Goal: Information Seeking & Learning: Learn about a topic

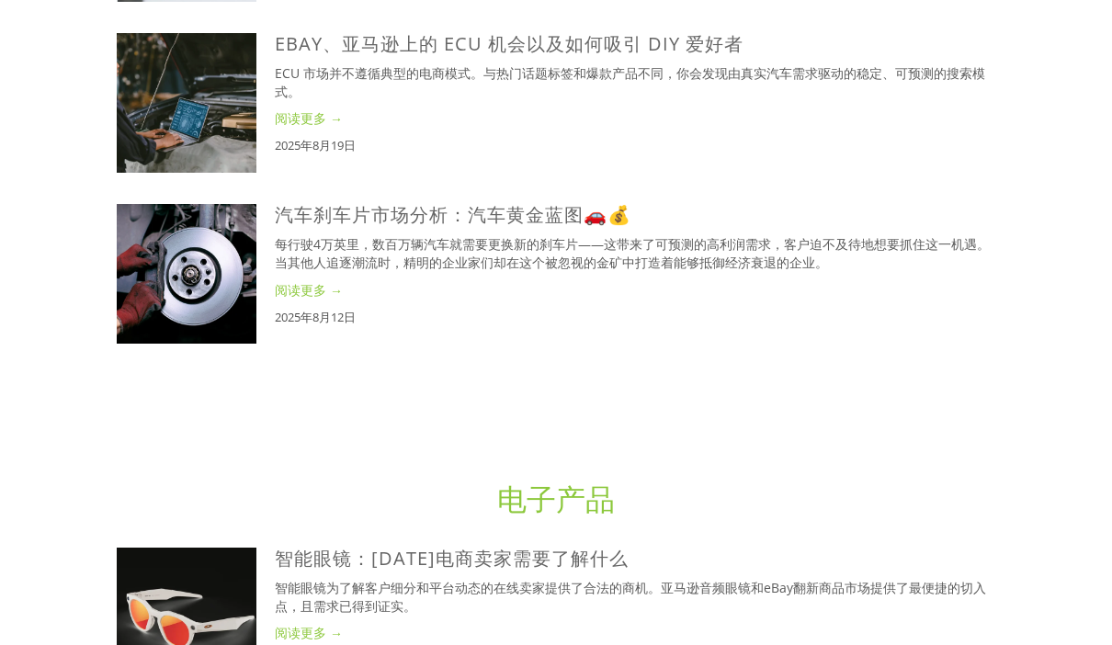
scroll to position [1551, 0]
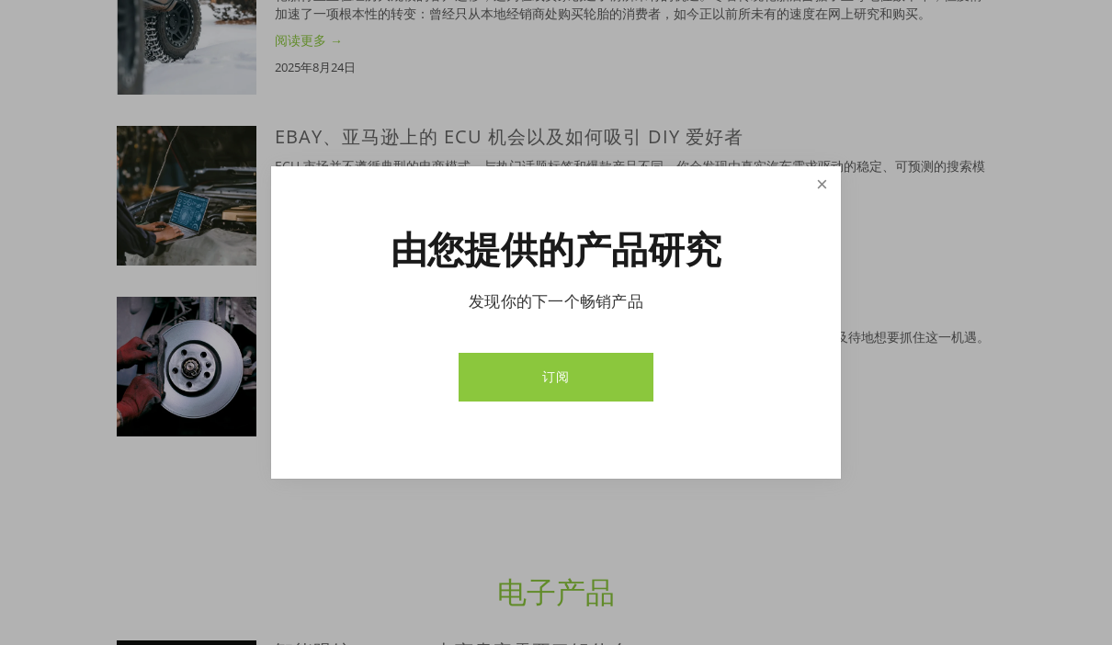
click at [815, 183] on link "关闭" at bounding box center [822, 185] width 32 height 32
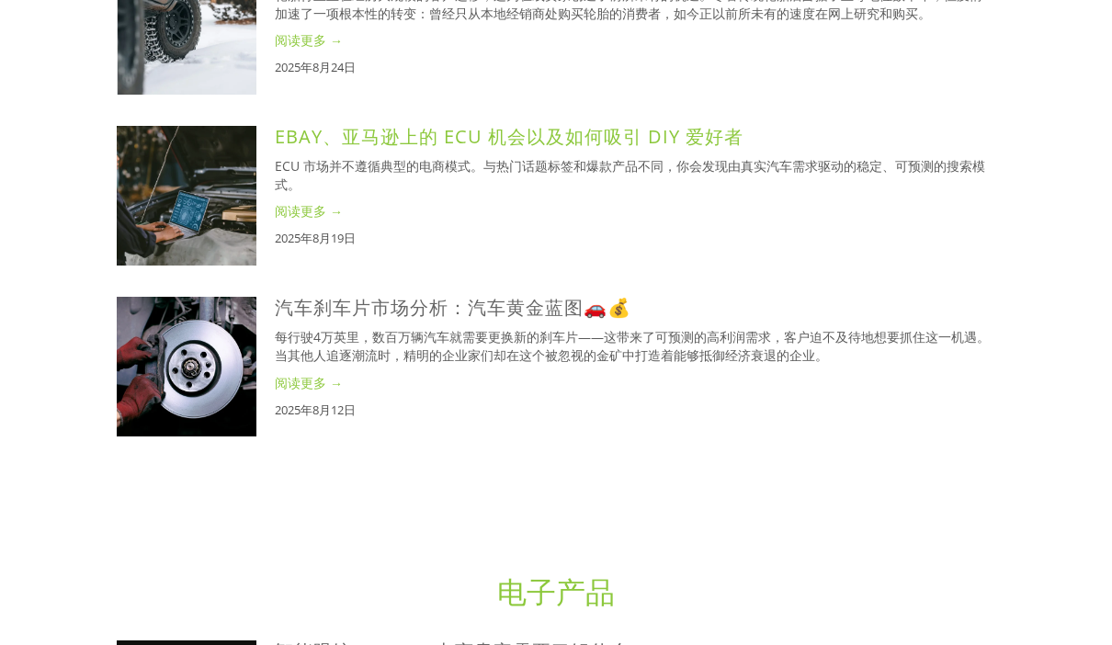
click at [396, 149] on font "eBay、亚马逊上的 ECU 机会以及如何吸引 DIY 爱好者" at bounding box center [509, 136] width 469 height 25
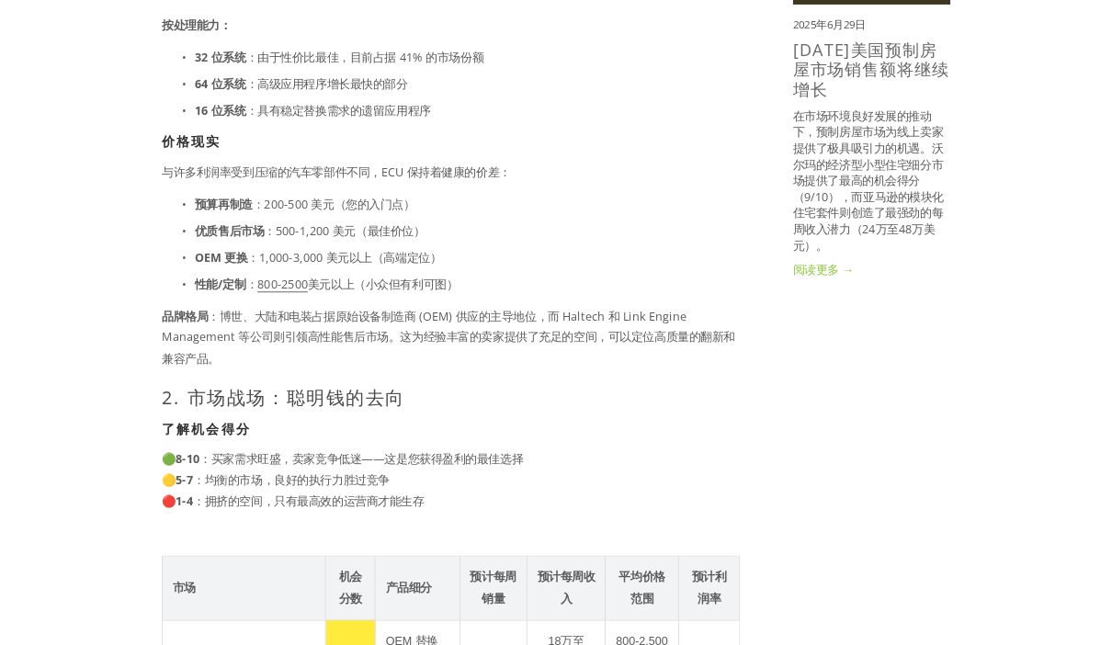
scroll to position [1577, 0]
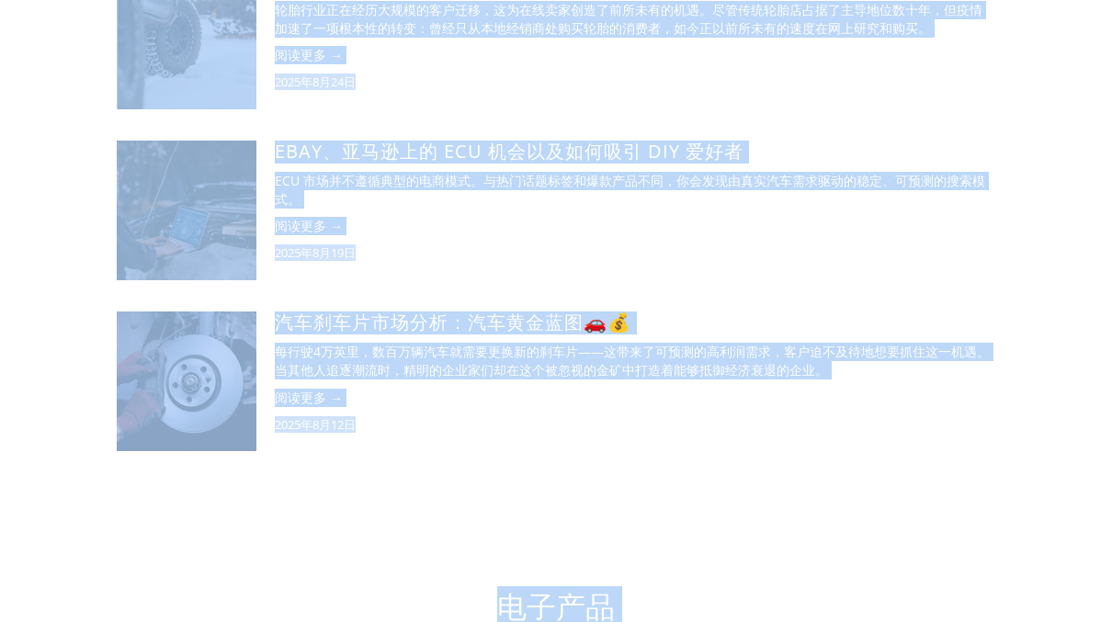
scroll to position [1402, 0]
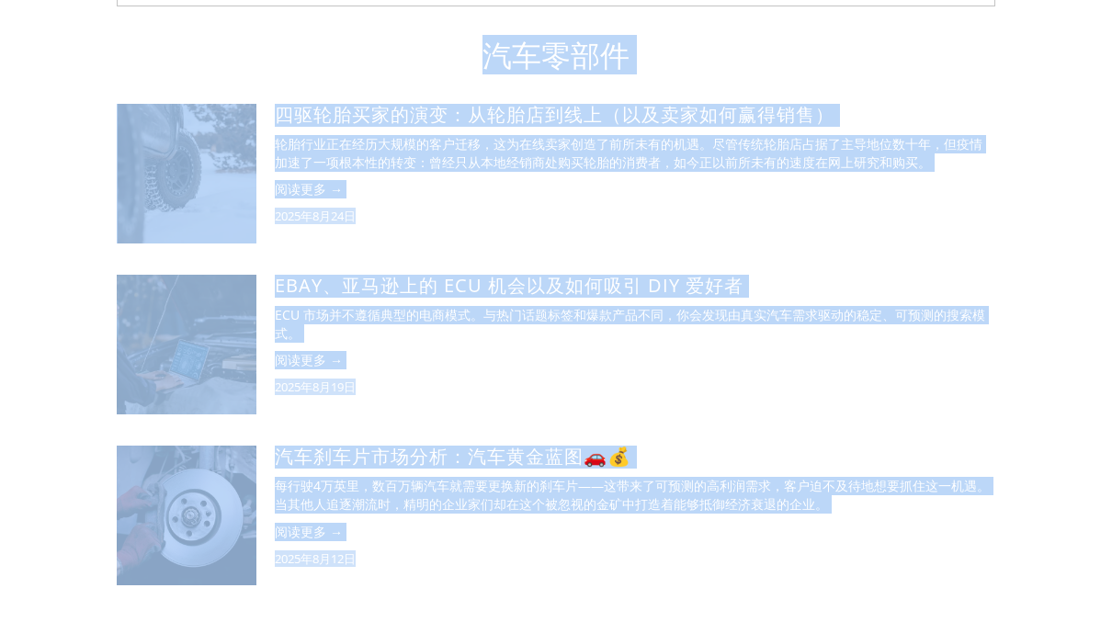
drag, startPoint x: 339, startPoint y: 390, endPoint x: 650, endPoint y: 275, distance: 331.4
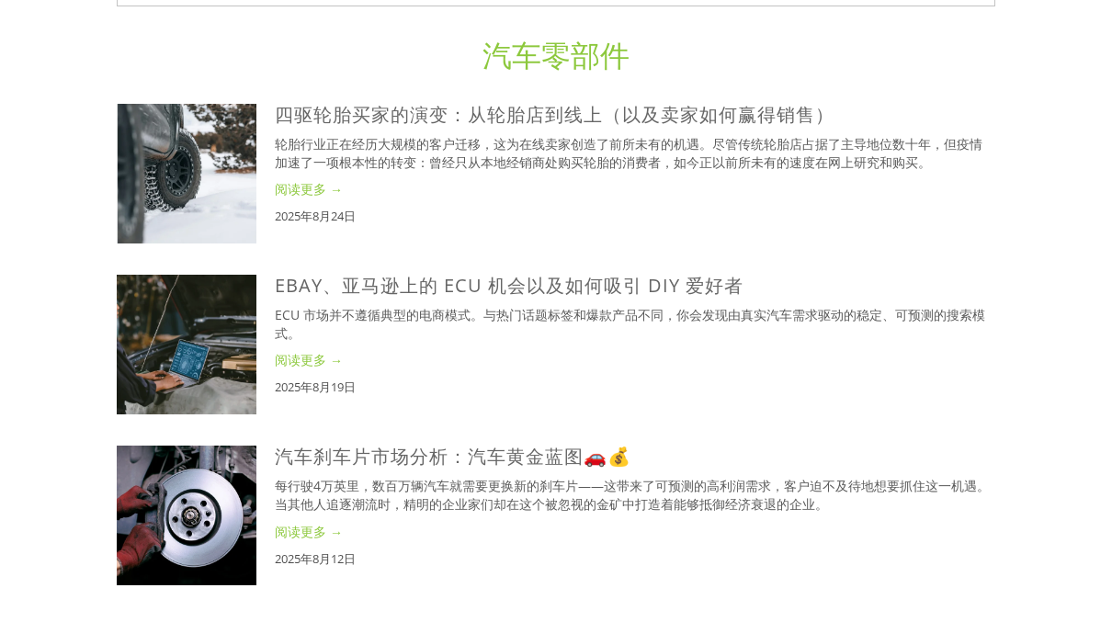
click at [650, 73] on h1 "汽车零部件" at bounding box center [556, 55] width 878 height 35
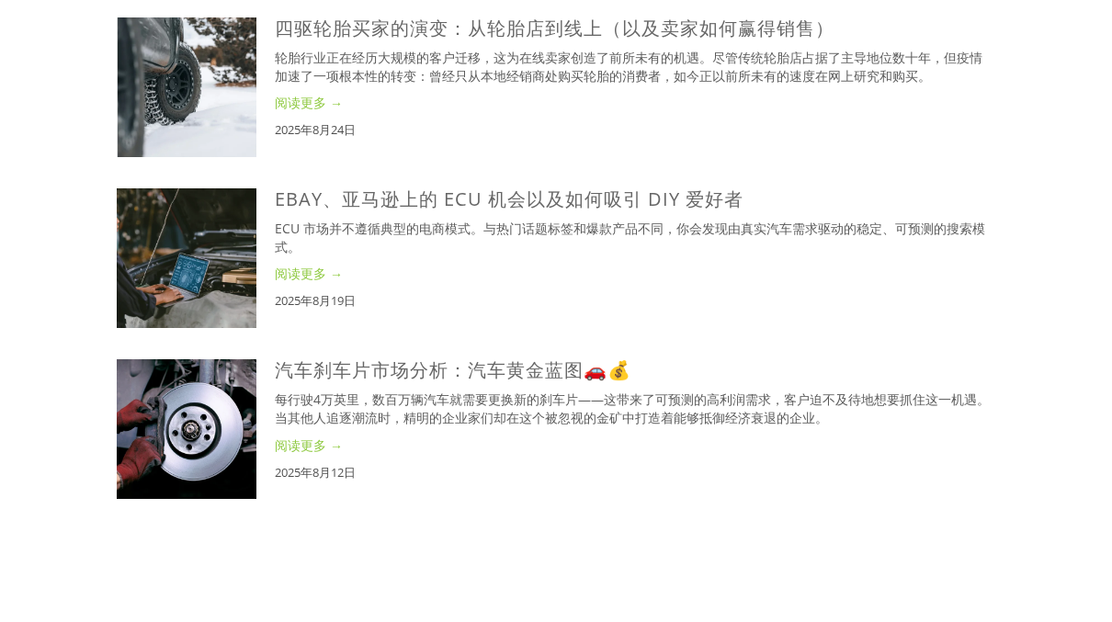
scroll to position [1443, 0]
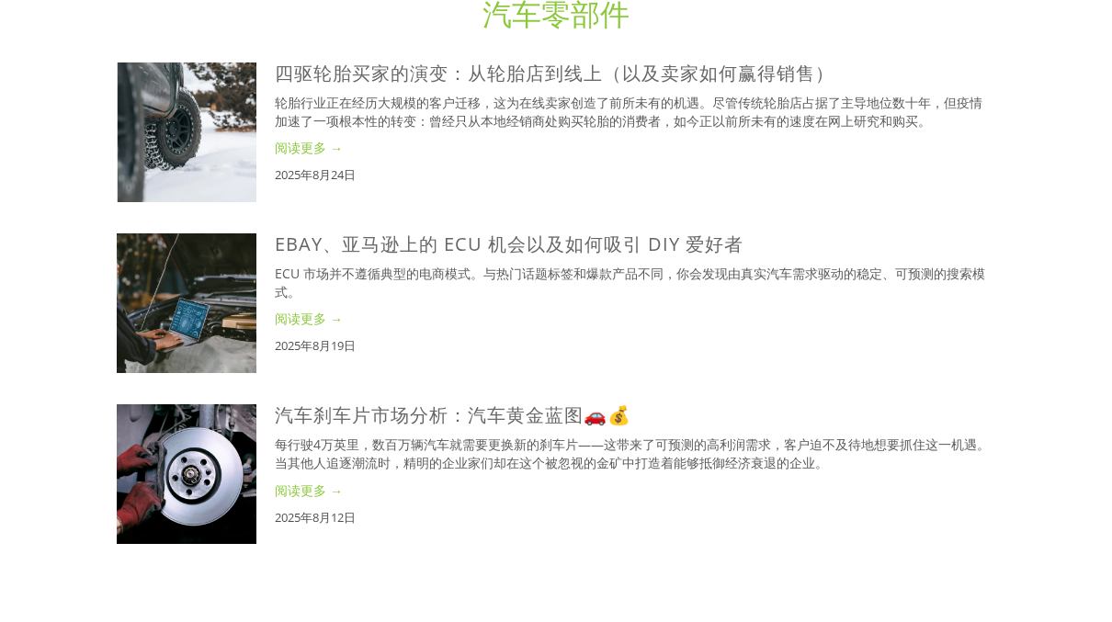
type input "Dianzi"
type input "电子"
click at [814, 130] on font "轮胎行业正在经历大规模的客户迁移，这为在线卖家创造了前所未有的机遇。尽管传统轮胎店占据了主导地位数十年，但疫情加速了一项根本性的转变：曾经只从本地经销商处购买…" at bounding box center [628, 112] width 707 height 36
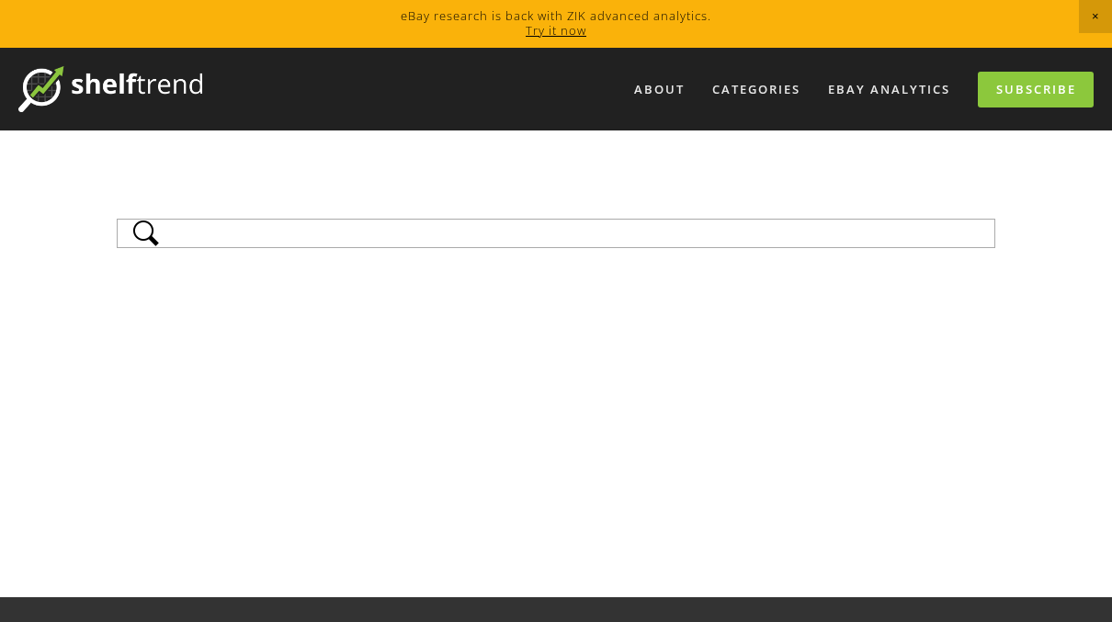
scroll to position [11, 0]
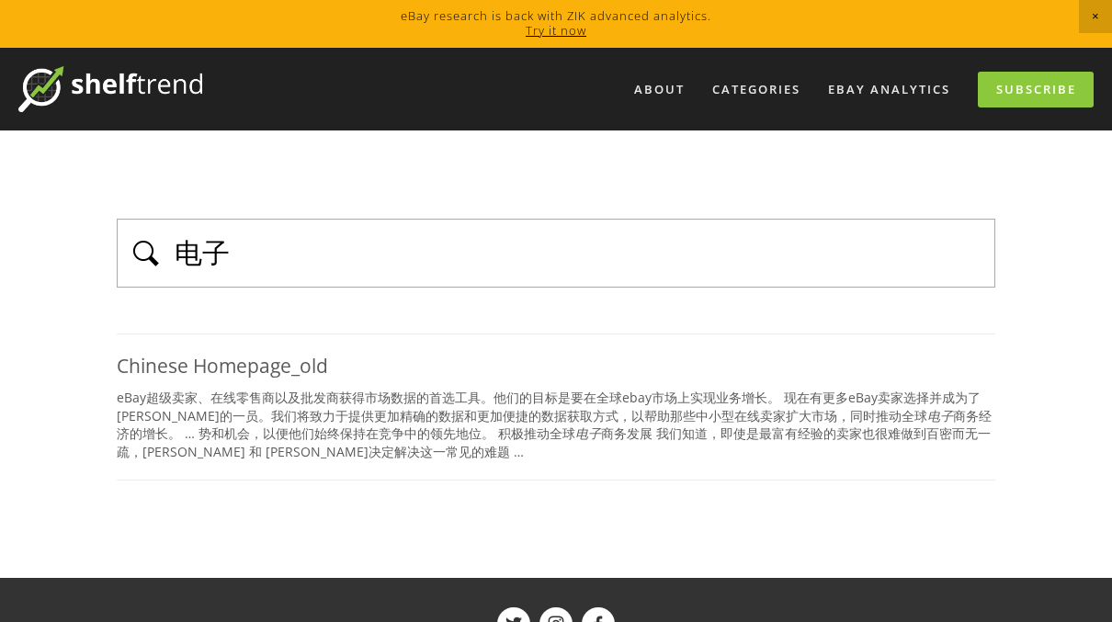
click at [557, 300] on div "电子 Chinese Homepage_old eBay超级卖家、在线零售商以及批发商获得市场数据的首选工具。他们的目标是要在全球ebay市场上实现业务增长。…" at bounding box center [556, 350] width 878 height 262
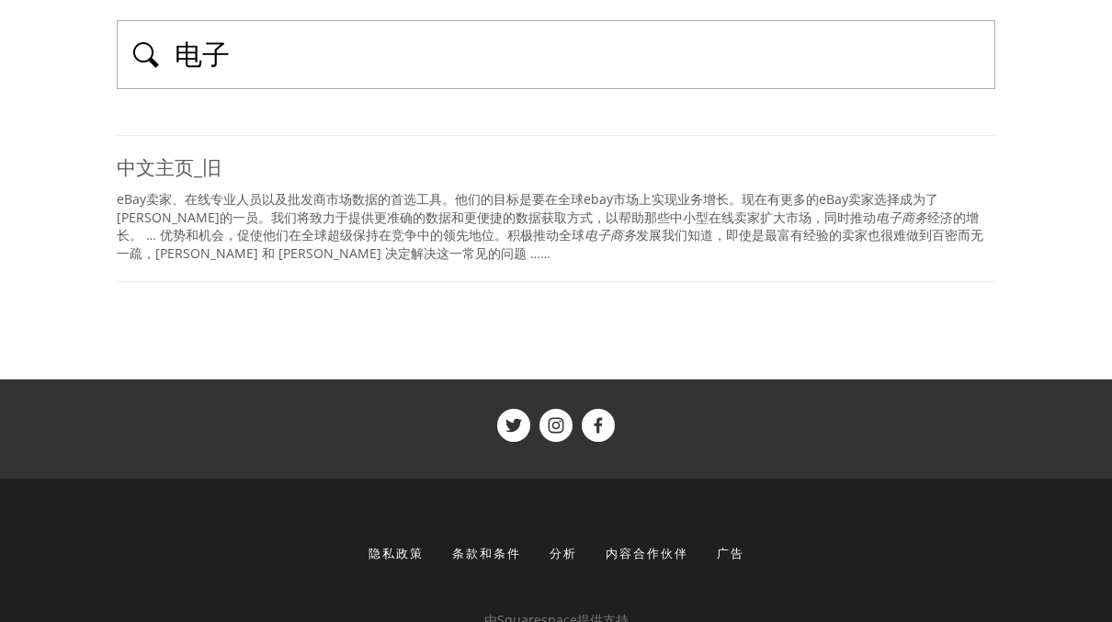
scroll to position [57, 0]
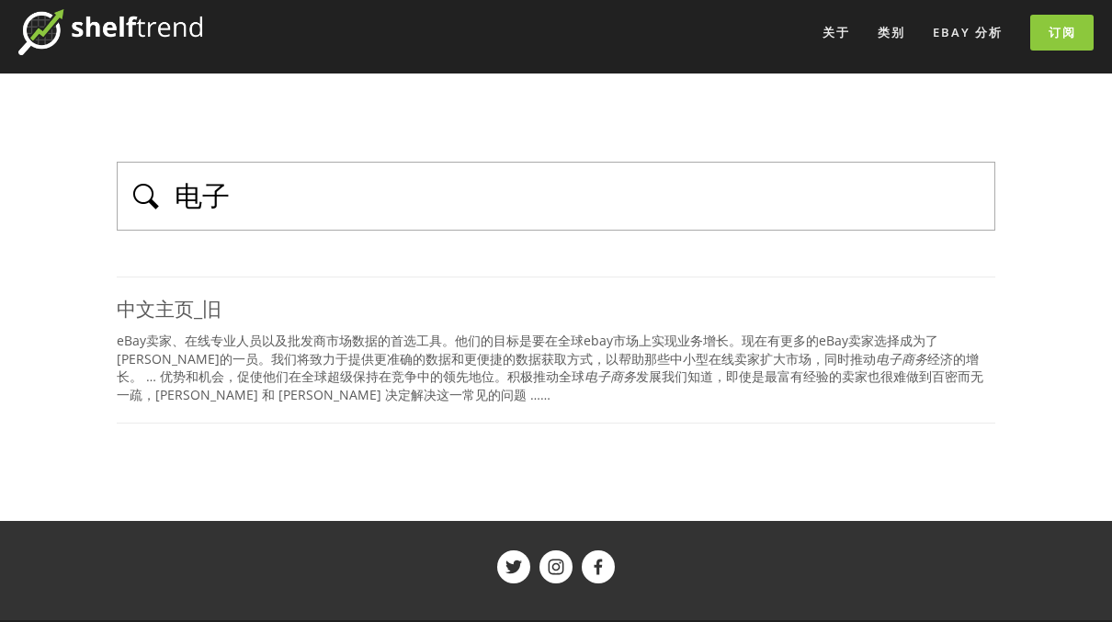
drag, startPoint x: 334, startPoint y: 178, endPoint x: 123, endPoint y: 185, distance: 211.4
click at [123, 185] on div "电子" at bounding box center [556, 196] width 878 height 69
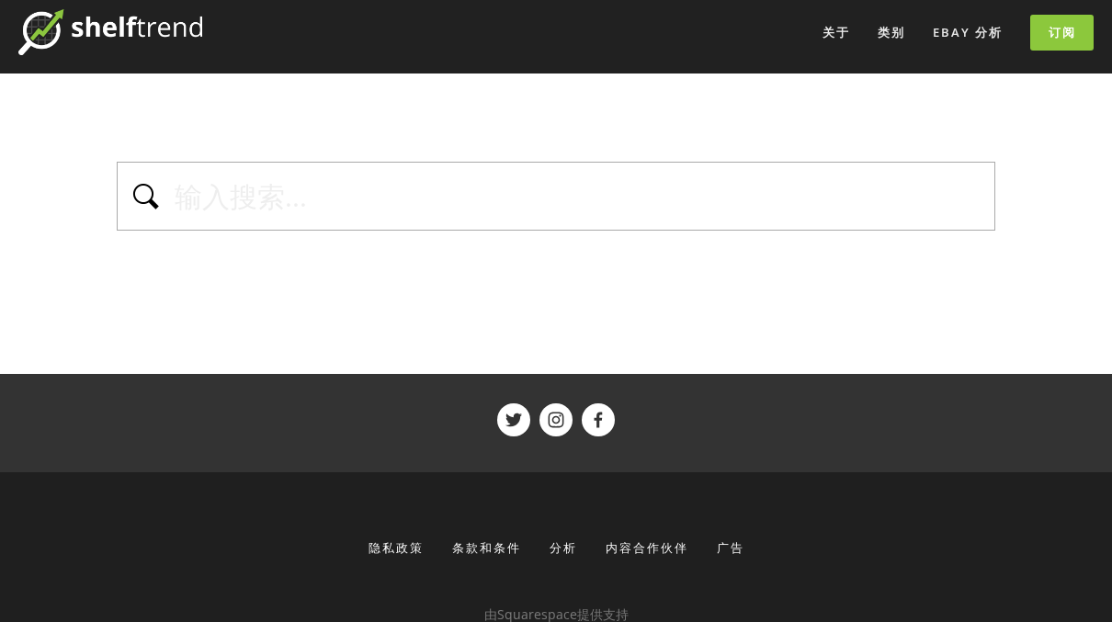
click at [813, 301] on main "Your search did not match any results. Try a different search. 查看更多" at bounding box center [555, 223] width 937 height 300
click at [631, 200] on input "text" at bounding box center [578, 196] width 811 height 40
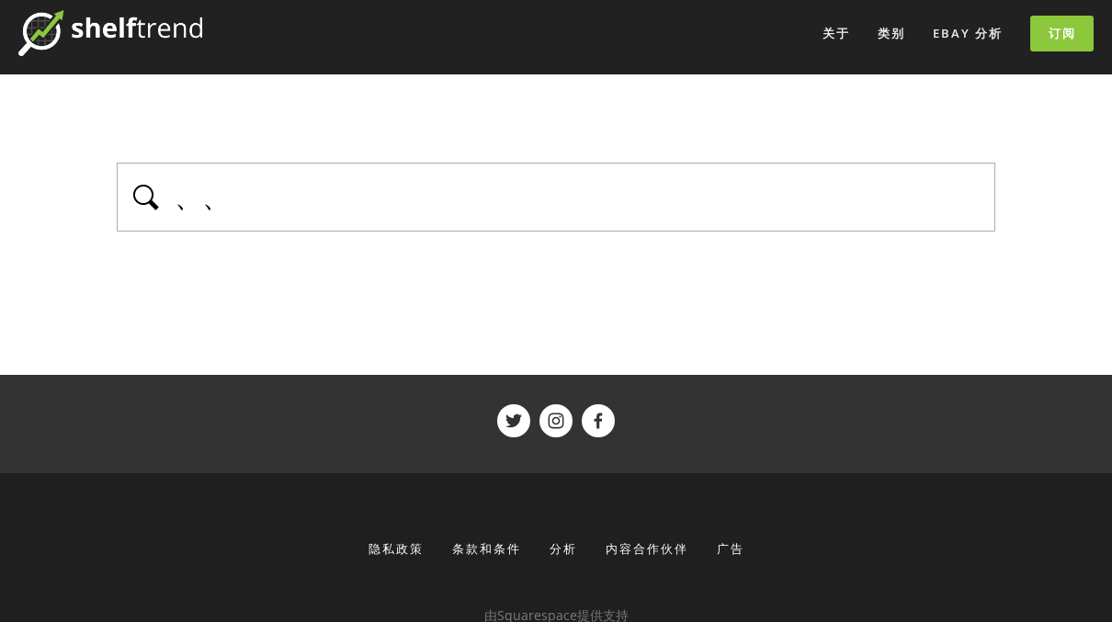
type input "、、、"
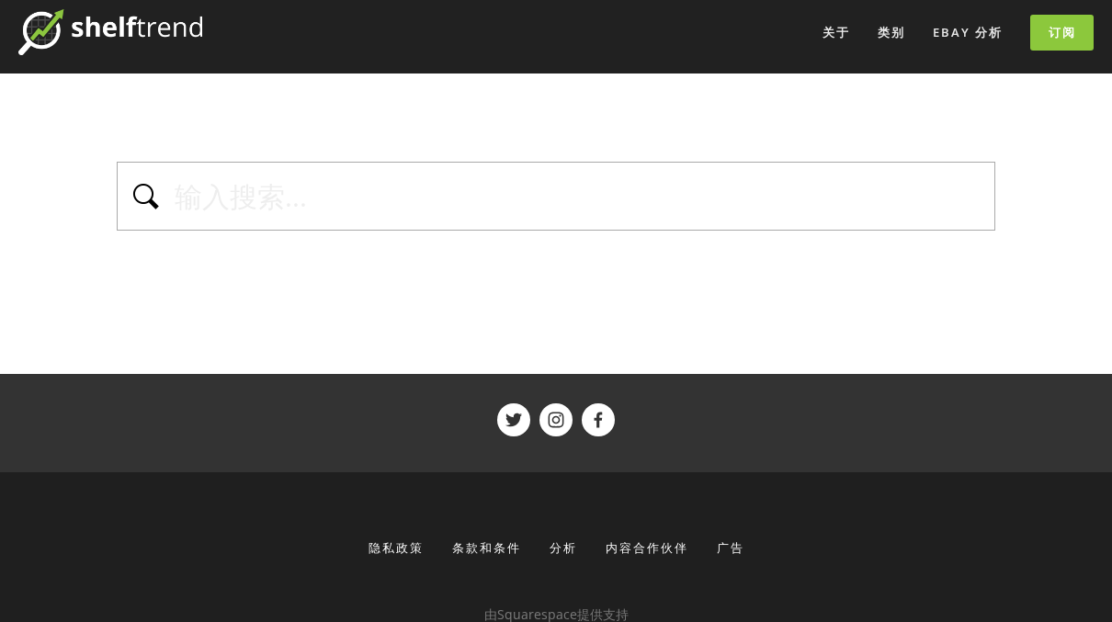
click at [166, 30] on img at bounding box center [110, 32] width 184 height 46
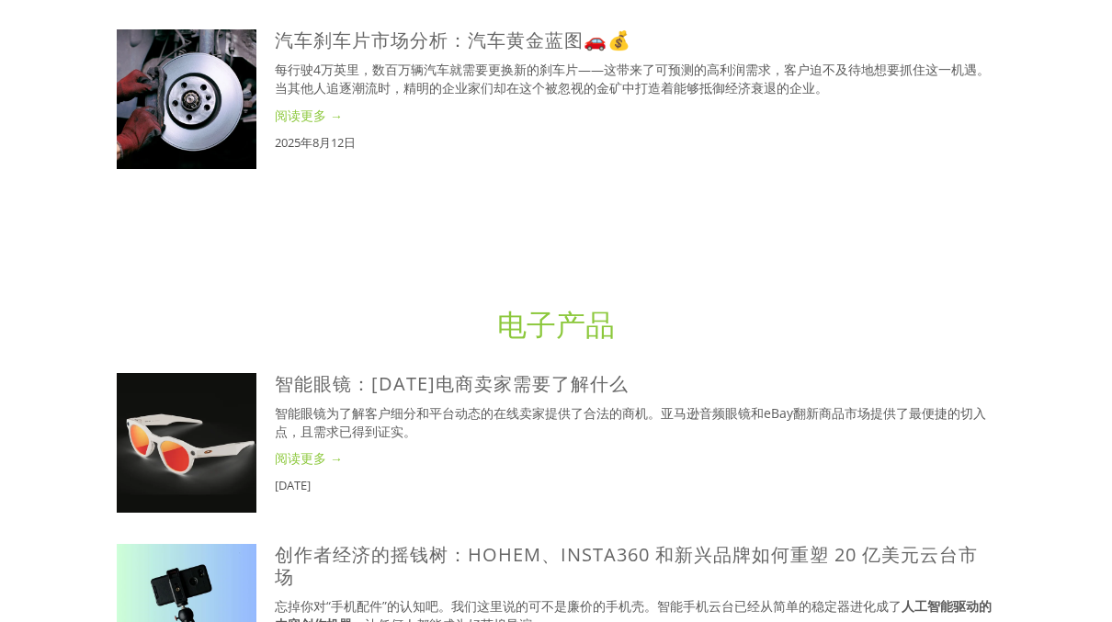
scroll to position [1830, 0]
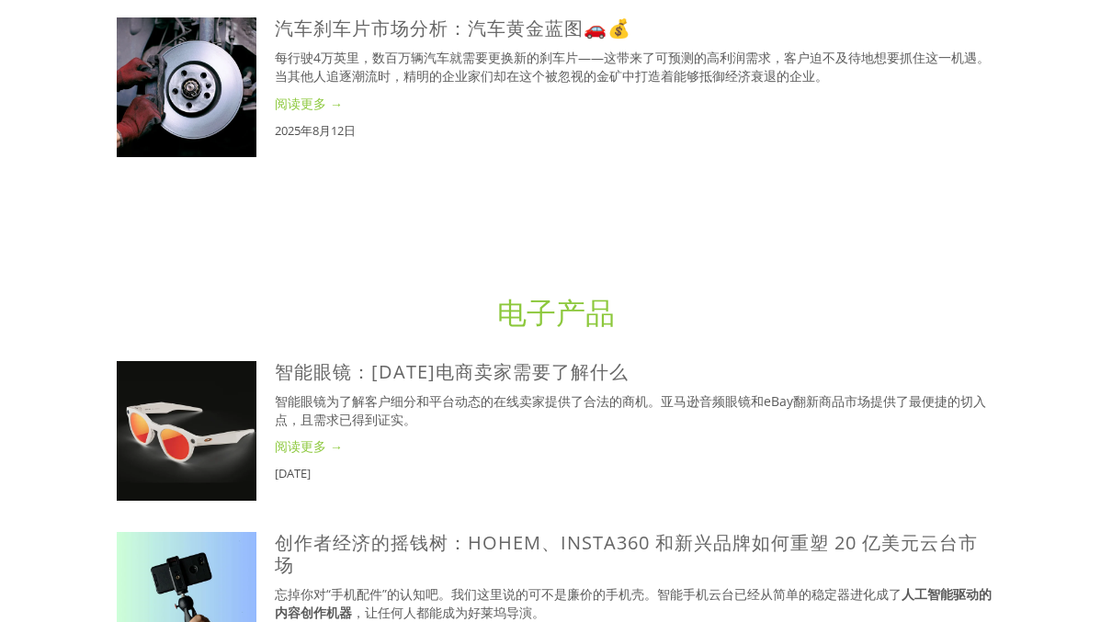
click at [307, 112] on font "阅读更多 →" at bounding box center [309, 103] width 68 height 17
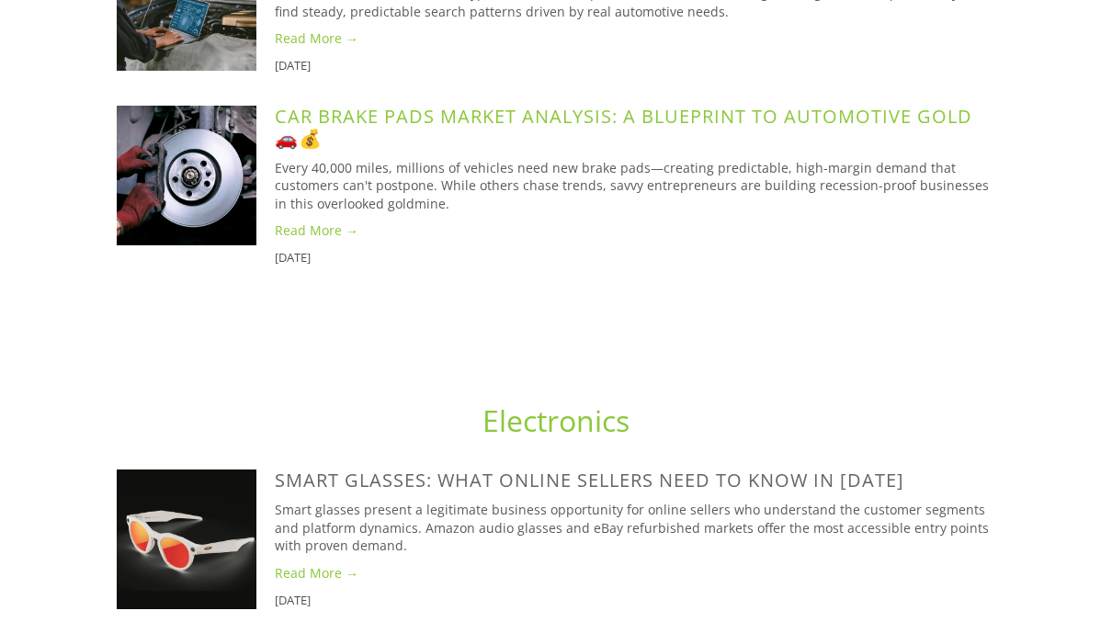
click at [378, 151] on link "Car Brake Pads Market Analysis: A Blueprint to Automotive Gold 🚗💰" at bounding box center [623, 127] width 697 height 47
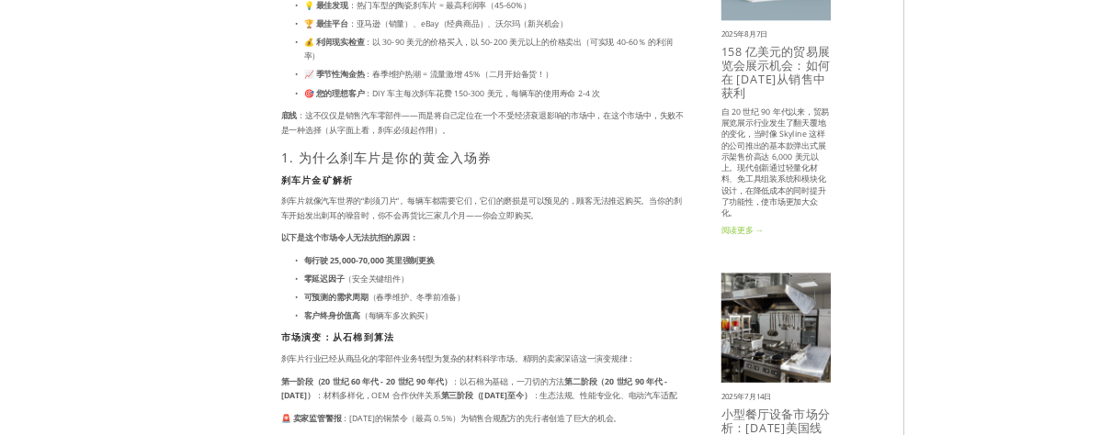
scroll to position [485, 0]
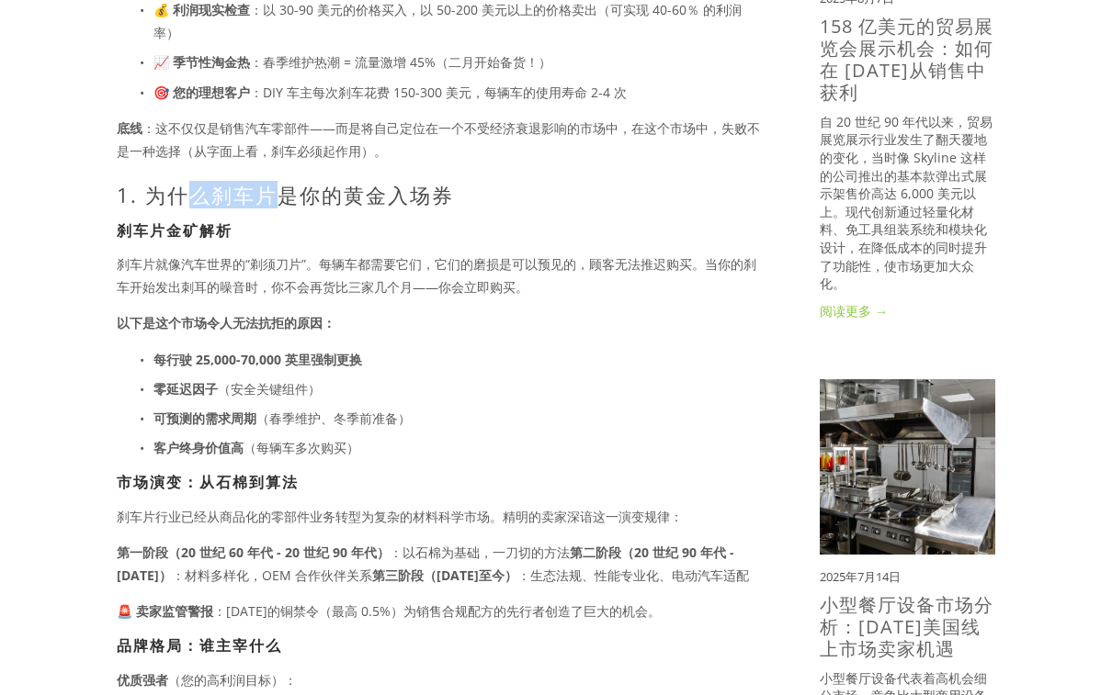
drag, startPoint x: 270, startPoint y: 194, endPoint x: 199, endPoint y: 202, distance: 71.2
click at [199, 202] on font "1. 为什么刹车片是你的黄金入场券" at bounding box center [285, 195] width 337 height 28
click at [209, 194] on font "1. 为什么刹车片是你的黄金入场券" at bounding box center [285, 195] width 337 height 28
copy font "刹车片"
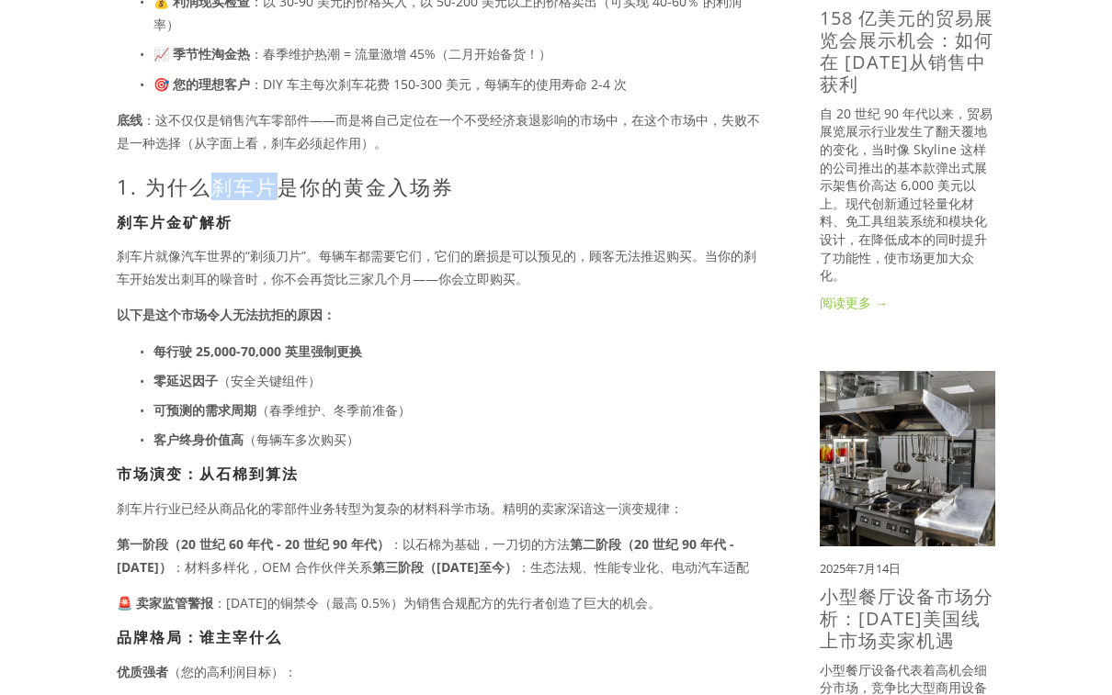
scroll to position [521, 0]
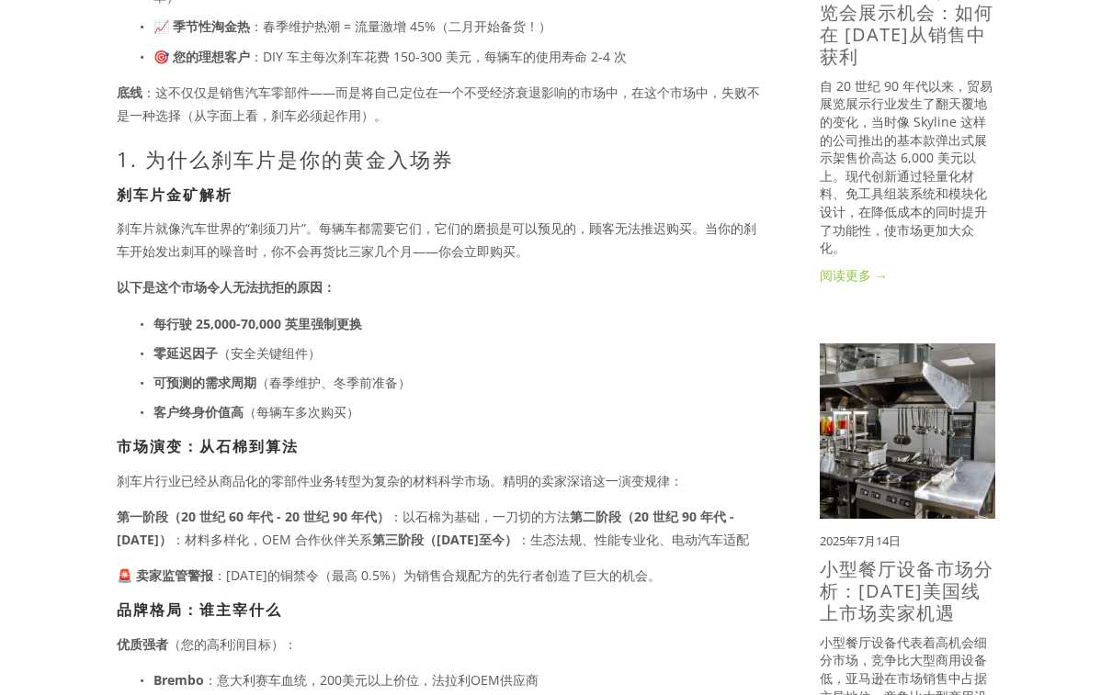
click at [399, 491] on div "改变您业务的数字 想象一下：每行驶4万英里，数百万辆汽车就需要更换刹车片。美国道路上行驶着超过2.8亿辆汽车，这意味着一笔价值数十亿美元的持续收入。以下是您需…" at bounding box center [439, 675] width 644 height 1795
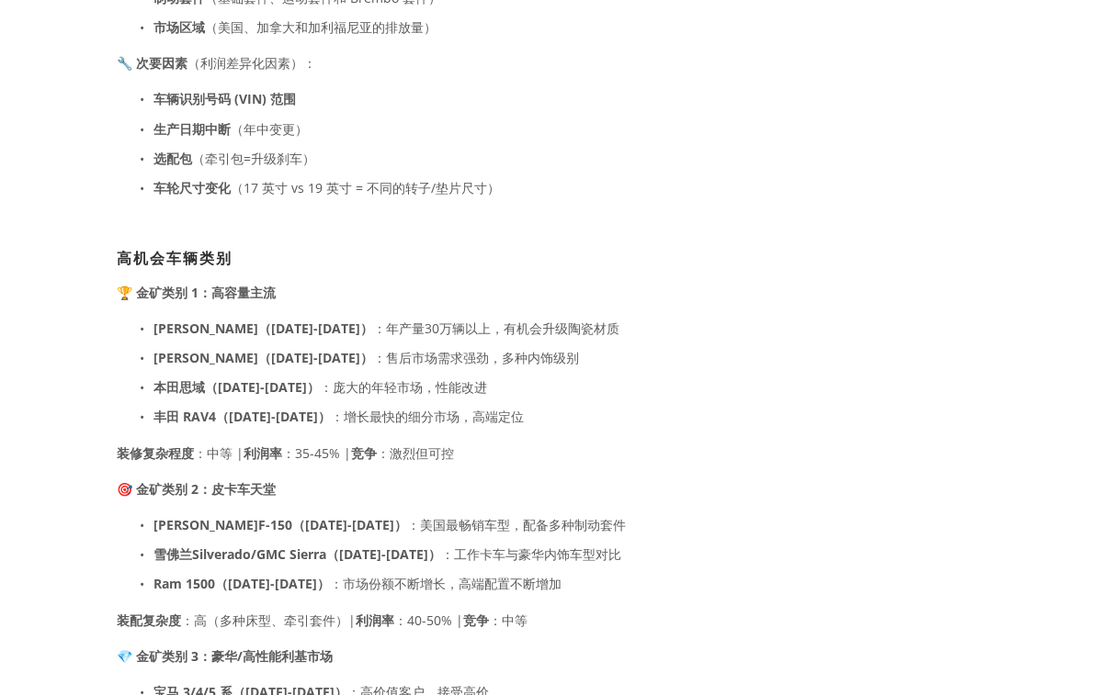
scroll to position [4289, 0]
